Goal: Book appointment/travel/reservation

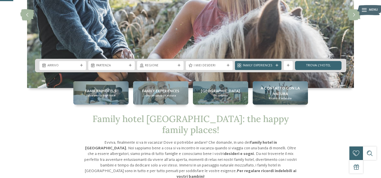
scroll to position [85, 0]
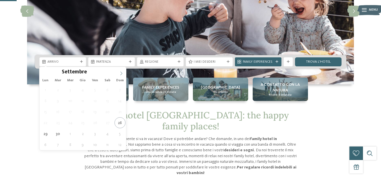
click at [122, 74] on icon at bounding box center [121, 74] width 4 height 4
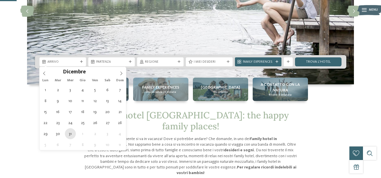
type div "[DATE]"
type input "****"
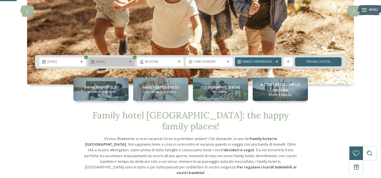
click at [117, 62] on span "[DATE]" at bounding box center [111, 62] width 31 height 5
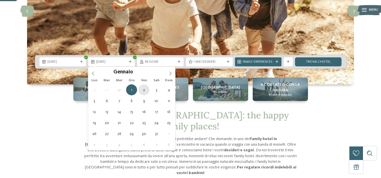
type div "[DATE]"
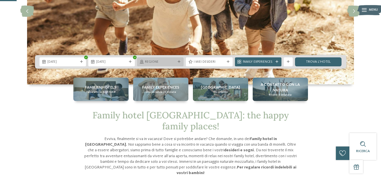
click at [174, 61] on span "Regione" at bounding box center [160, 62] width 31 height 5
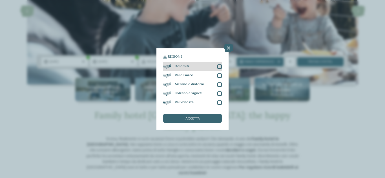
click at [221, 66] on div at bounding box center [219, 67] width 5 height 5
click at [201, 119] on div "accetta" at bounding box center [192, 118] width 59 height 9
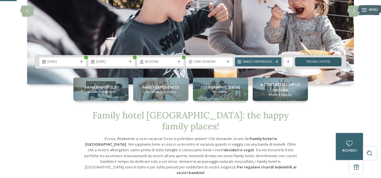
click at [310, 60] on link "trova l’hotel" at bounding box center [318, 61] width 46 height 9
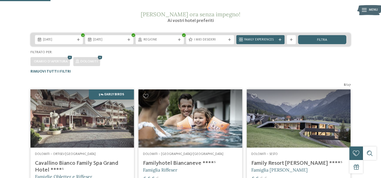
scroll to position [111, 0]
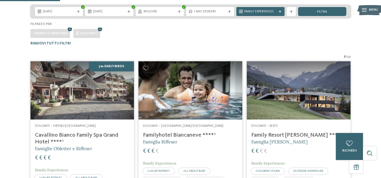
click at [183, 90] on img at bounding box center [190, 90] width 104 height 58
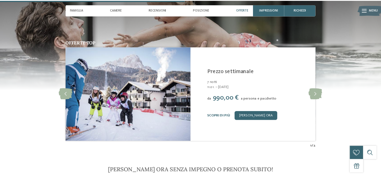
scroll to position [676, 0]
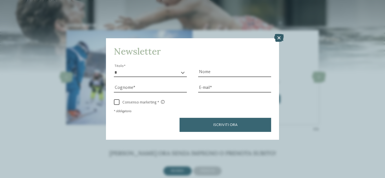
click at [280, 39] on icon at bounding box center [279, 38] width 10 height 8
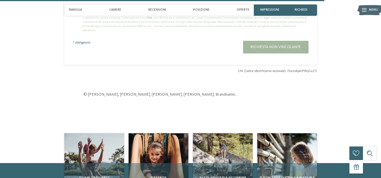
scroll to position [1212, 0]
